Goal: Check status: Check status

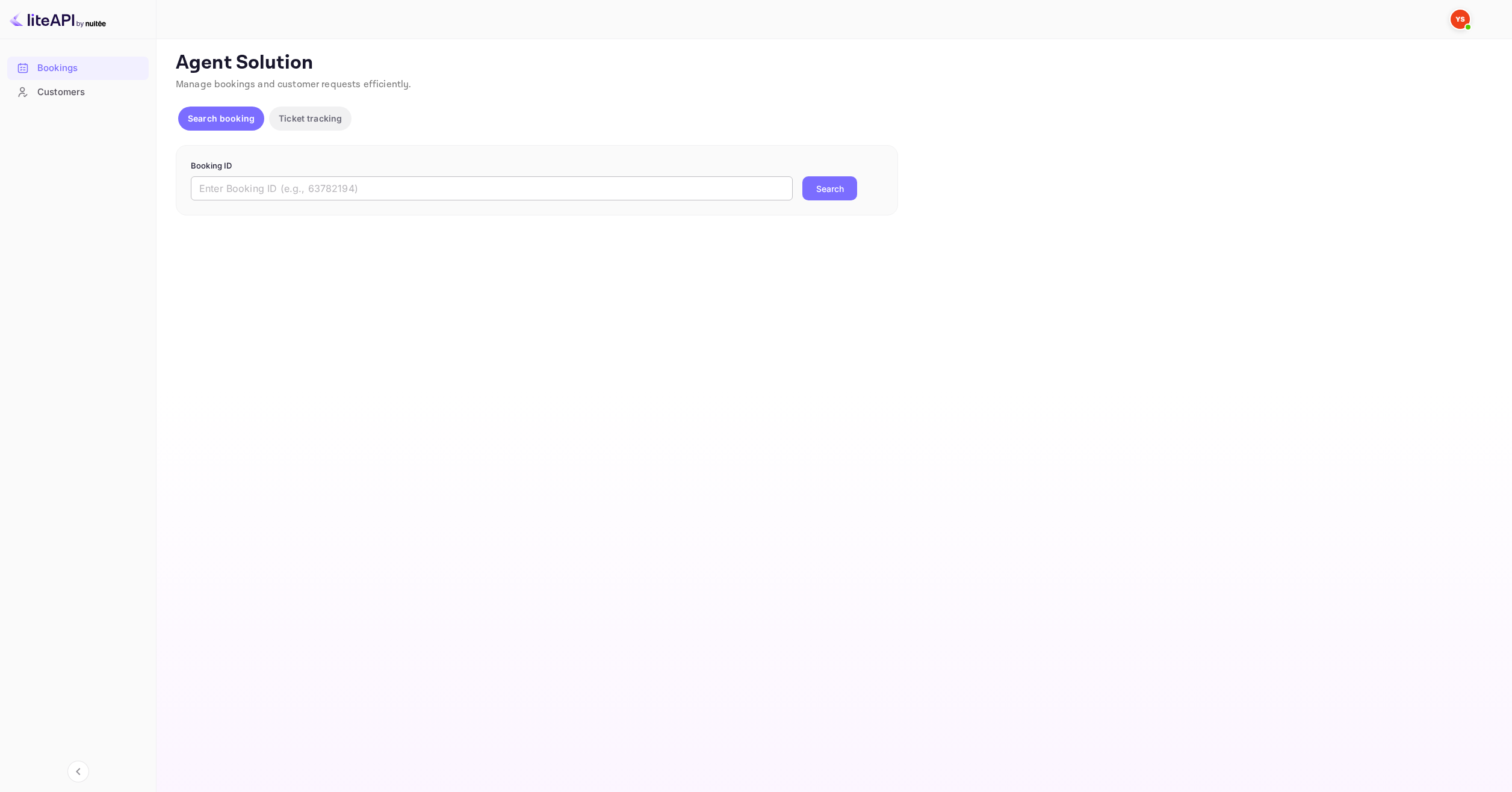
click at [591, 192] on input "text" at bounding box center [491, 189] width 602 height 24
paste input "9382171"
type input "9382171"
click at [833, 196] on button "Search" at bounding box center [829, 189] width 55 height 24
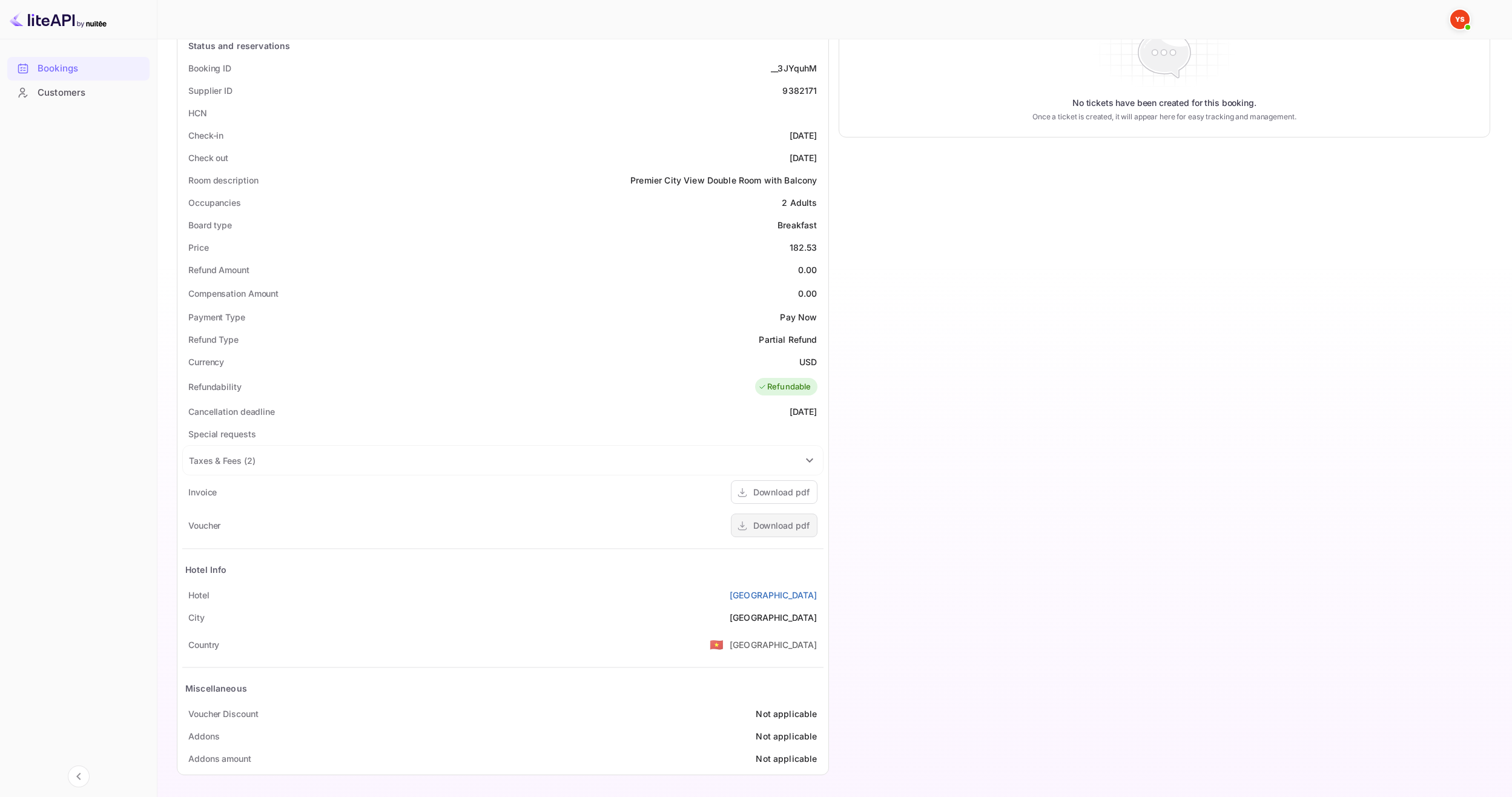
scroll to position [233, 0]
click at [796, 527] on div "Download pdf" at bounding box center [781, 524] width 56 height 13
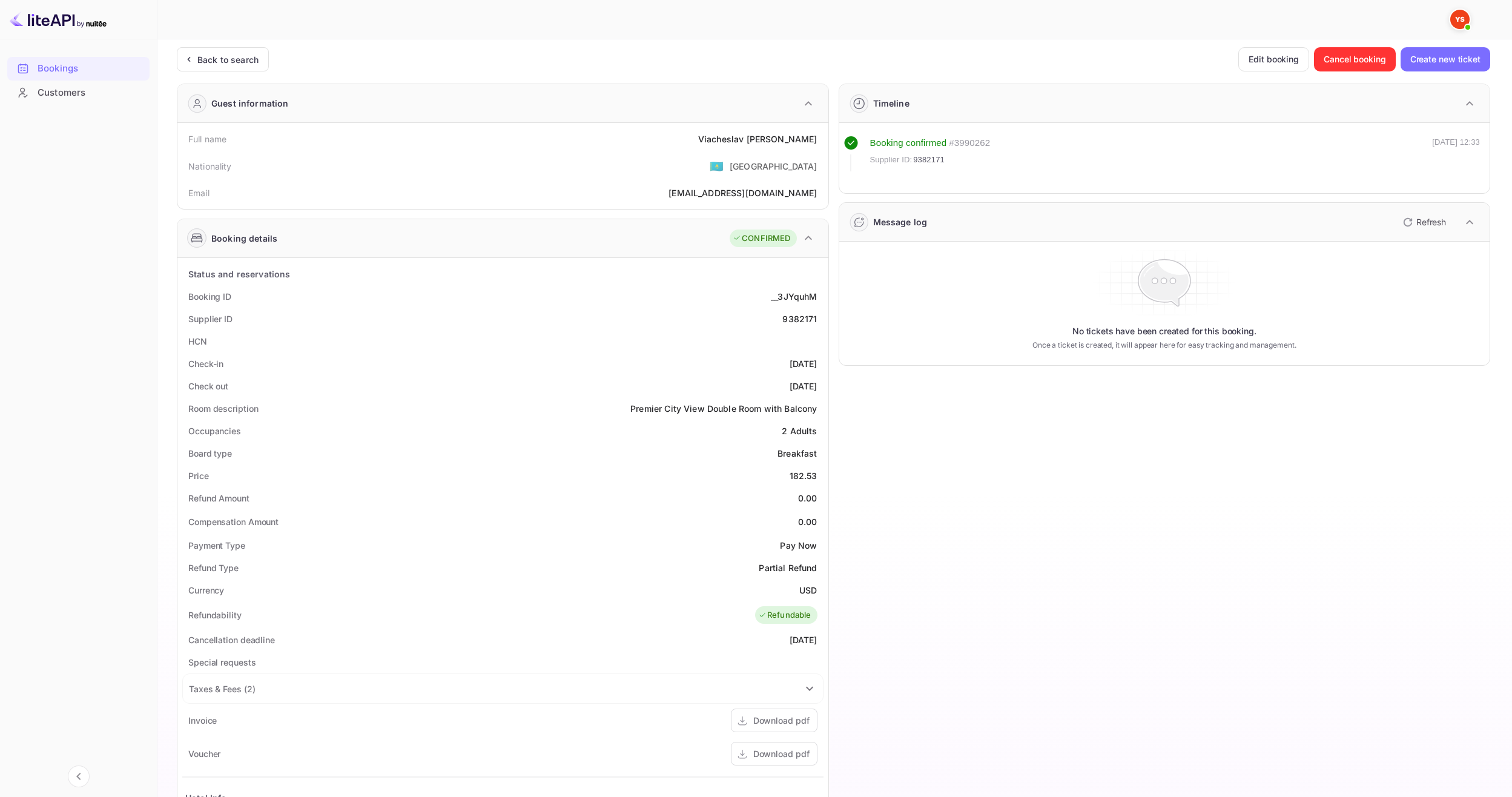
scroll to position [0, 0]
drag, startPoint x: 722, startPoint y: 148, endPoint x: 821, endPoint y: 147, distance: 99.0
click at [821, 147] on div "Full name Viacheslav Petrenko" at bounding box center [503, 143] width 641 height 22
copy div "Viacheslav Petrenko"
drag, startPoint x: 800, startPoint y: 478, endPoint x: 817, endPoint y: 480, distance: 17.1
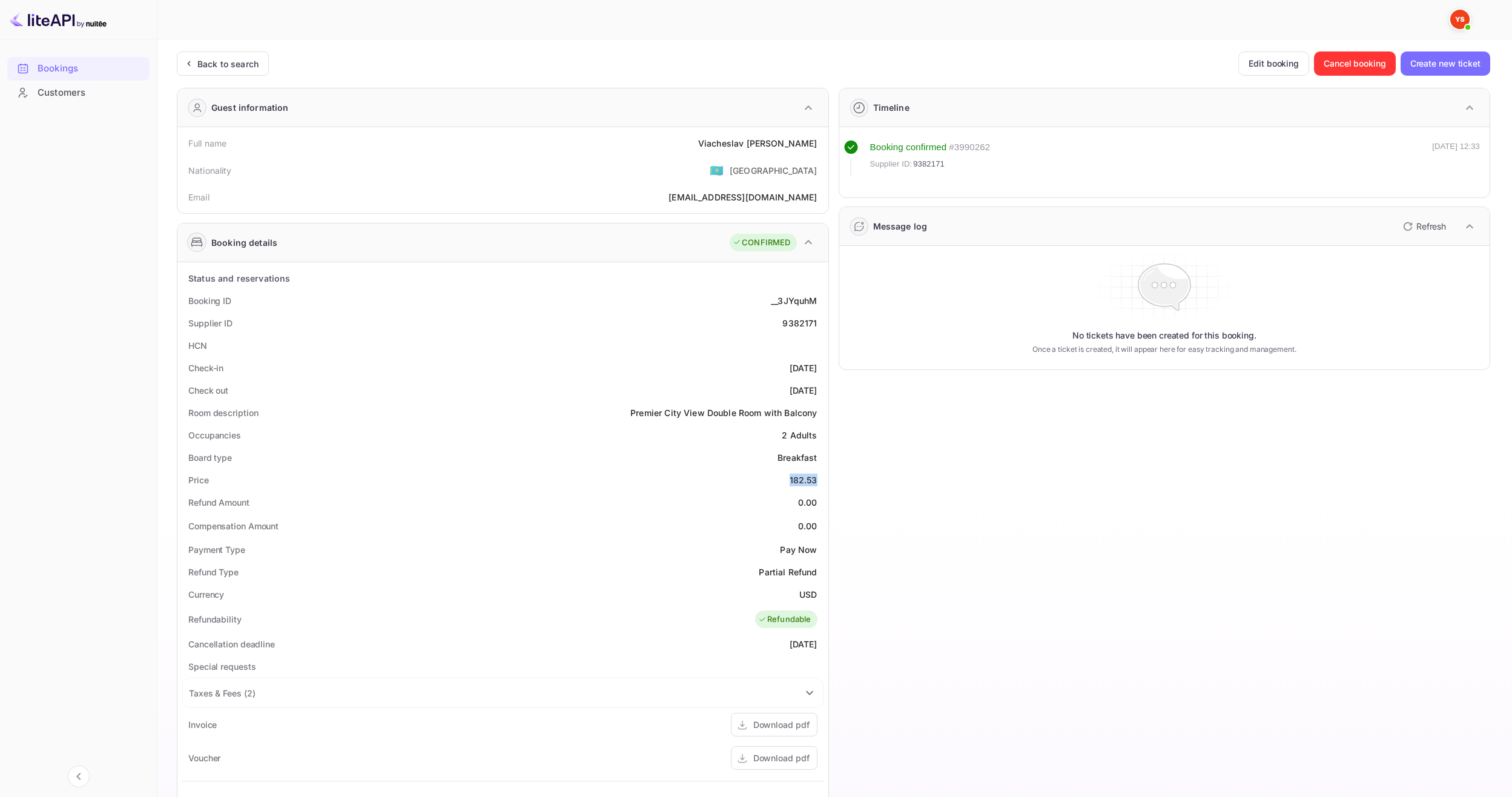
click at [817, 480] on div "Price 182.53" at bounding box center [503, 480] width 641 height 22
copy div "182.53"
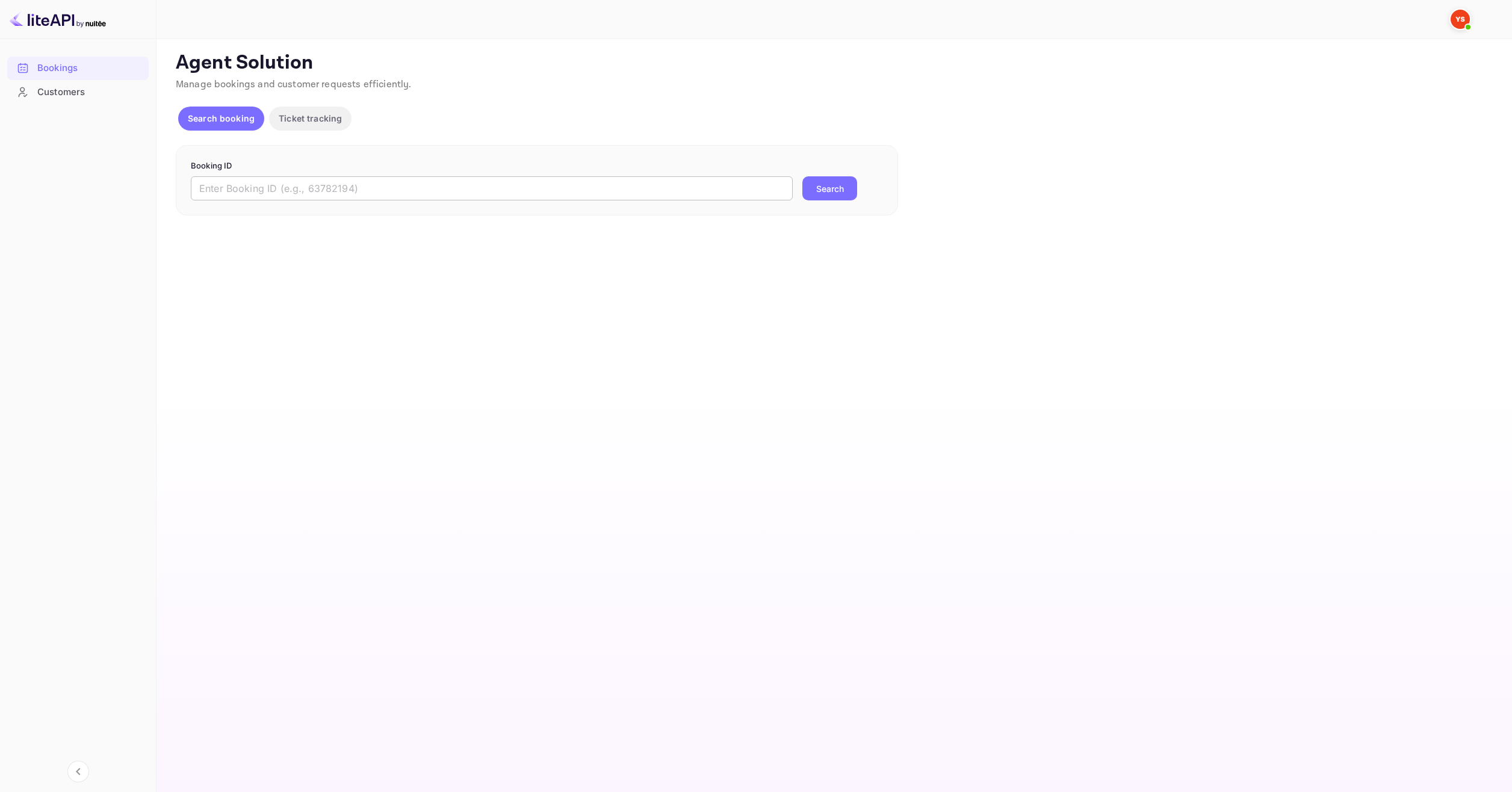
click at [524, 182] on input "text" at bounding box center [491, 189] width 602 height 24
paste input "8188194"
type input "8188194"
click at [841, 177] on button "Search" at bounding box center [829, 189] width 55 height 24
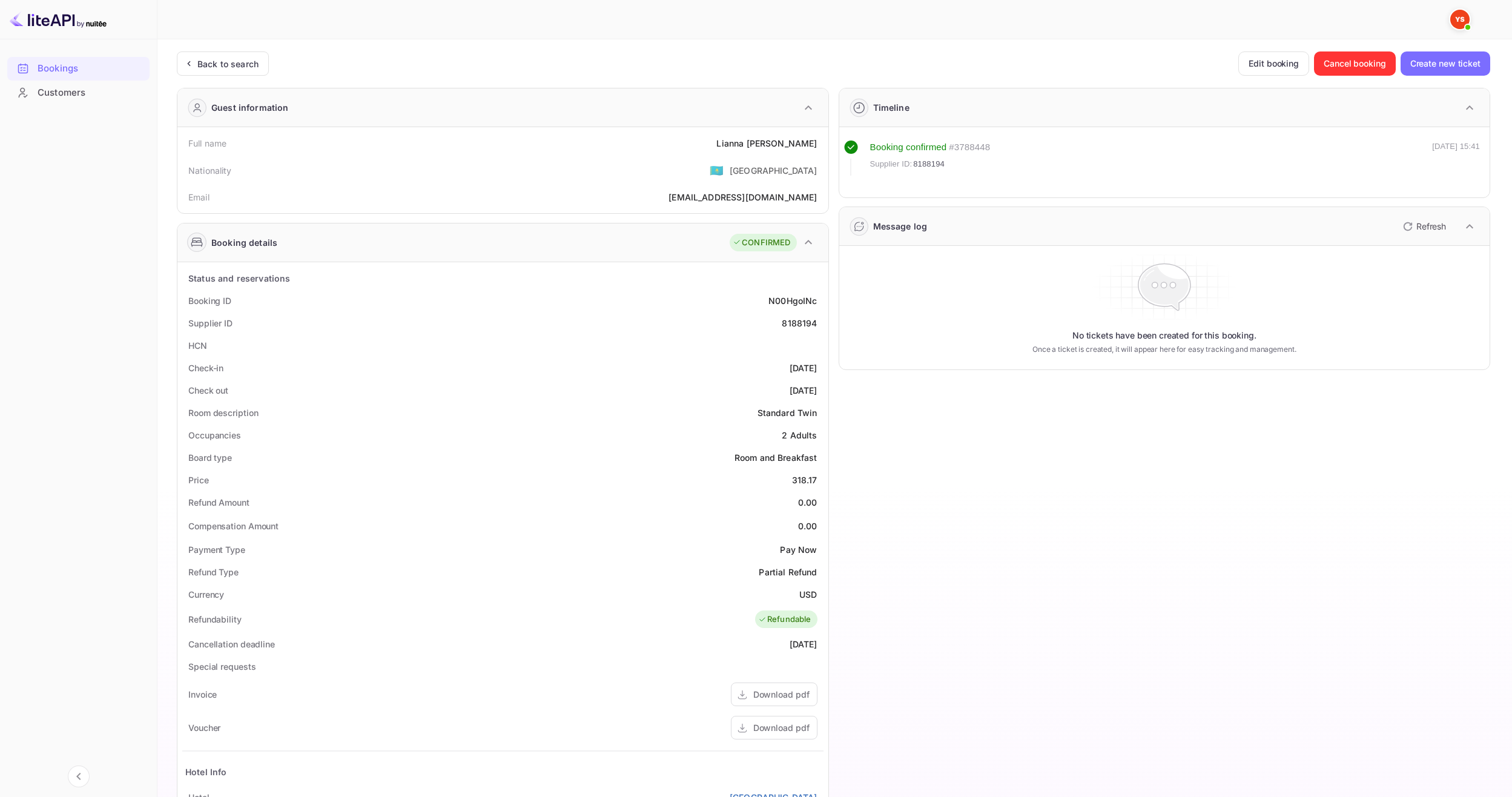
drag, startPoint x: 753, startPoint y: 140, endPoint x: 794, endPoint y: 142, distance: 41.0
click at [816, 144] on div "Full name [PERSON_NAME]" at bounding box center [503, 143] width 641 height 22
drag, startPoint x: 751, startPoint y: 142, endPoint x: 819, endPoint y: 146, distance: 68.1
click at [819, 146] on div "Full name [PERSON_NAME]" at bounding box center [503, 143] width 641 height 22
copy div "[PERSON_NAME]"
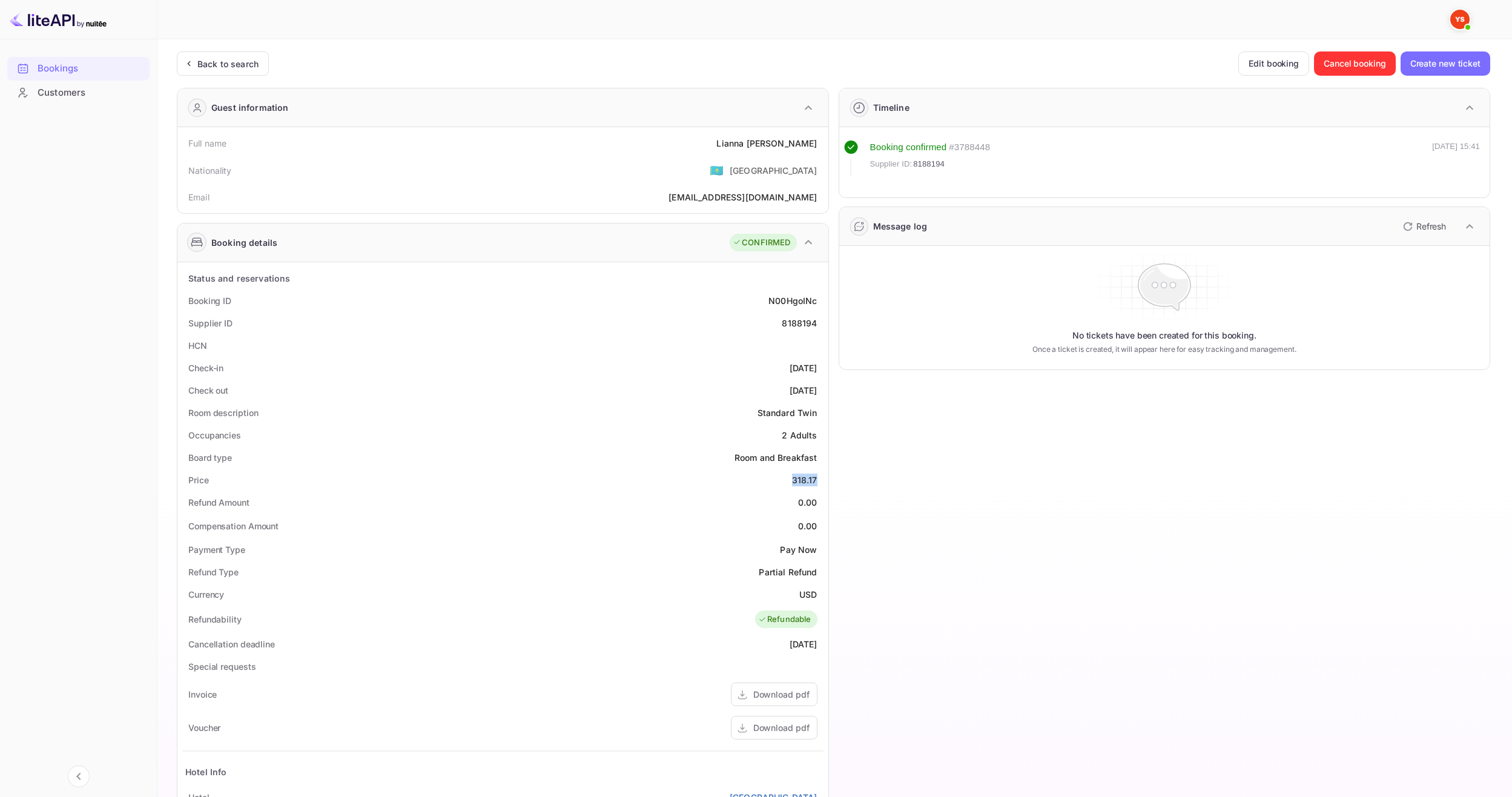
drag, startPoint x: 806, startPoint y: 474, endPoint x: 826, endPoint y: 473, distance: 20.0
click at [826, 473] on div "Status and reservations Booking ID N00HgoINc Supplier ID 8188194 HCN Check-in […" at bounding box center [503, 619] width 651 height 714
copy div "318.17"
